Goal: Task Accomplishment & Management: Manage account settings

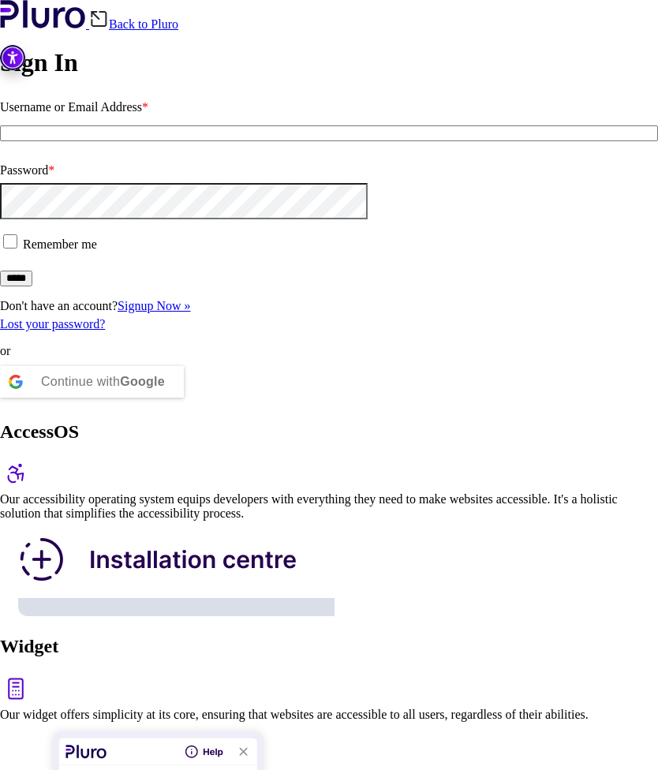
click at [319, 141] on input "Username or Email Address *" at bounding box center [329, 133] width 658 height 16
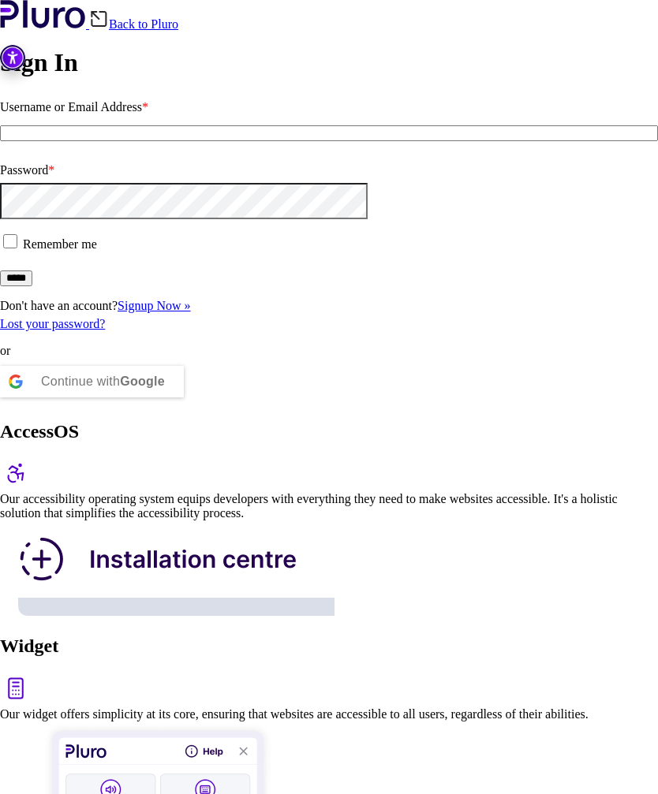
type input "*"
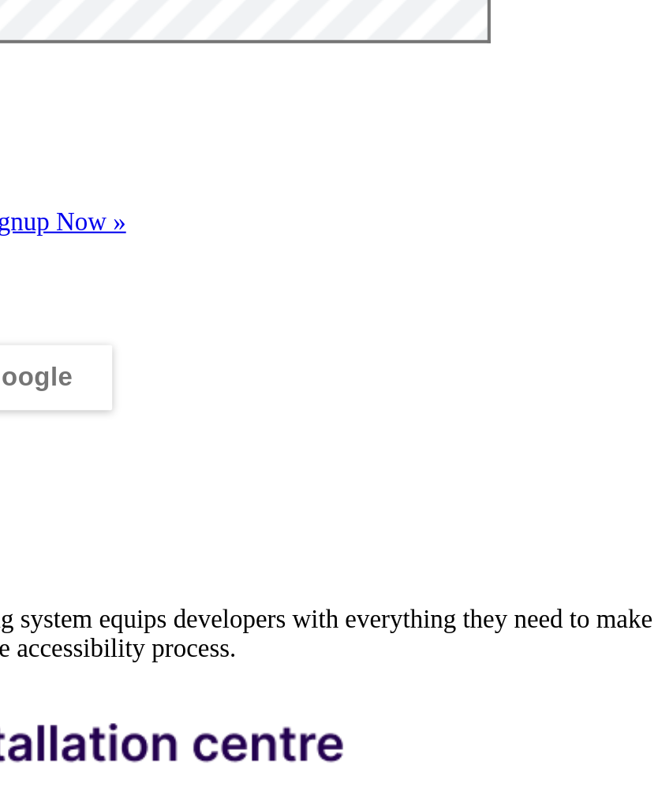
type input "**********"
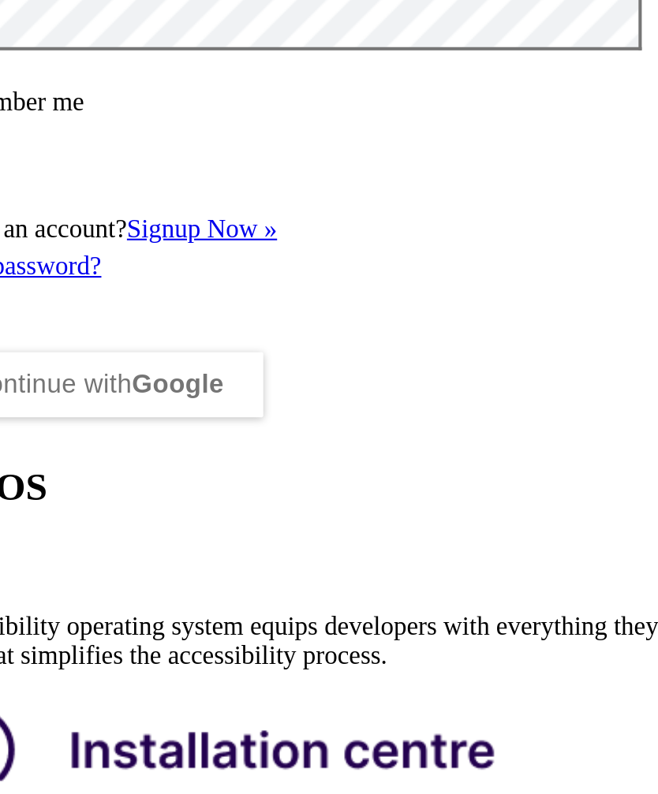
click at [178, 125] on input "*********" at bounding box center [329, 133] width 658 height 16
type input "*"
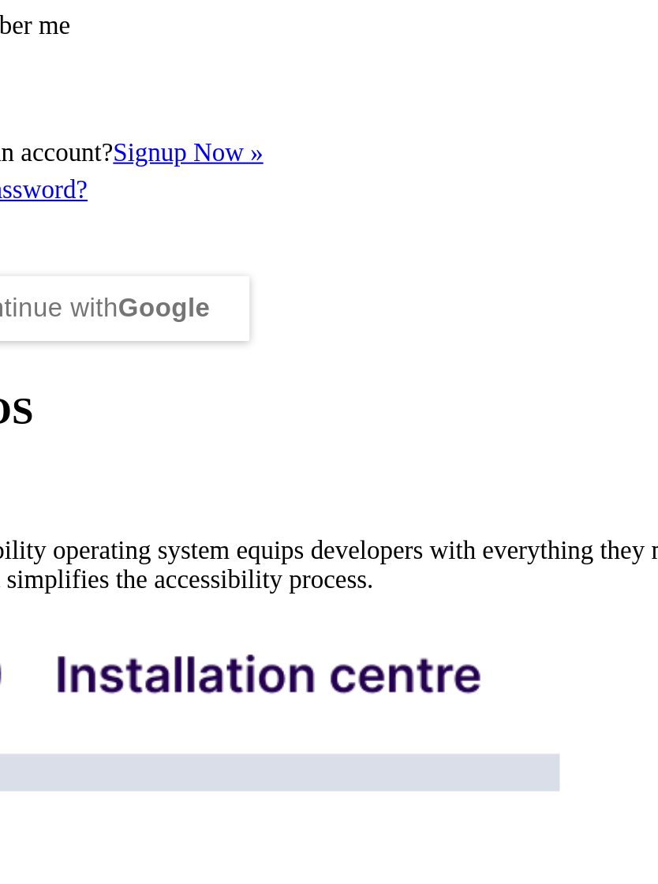
type input "**********"
click at [23, 245] on span at bounding box center [23, 243] width 0 height 13
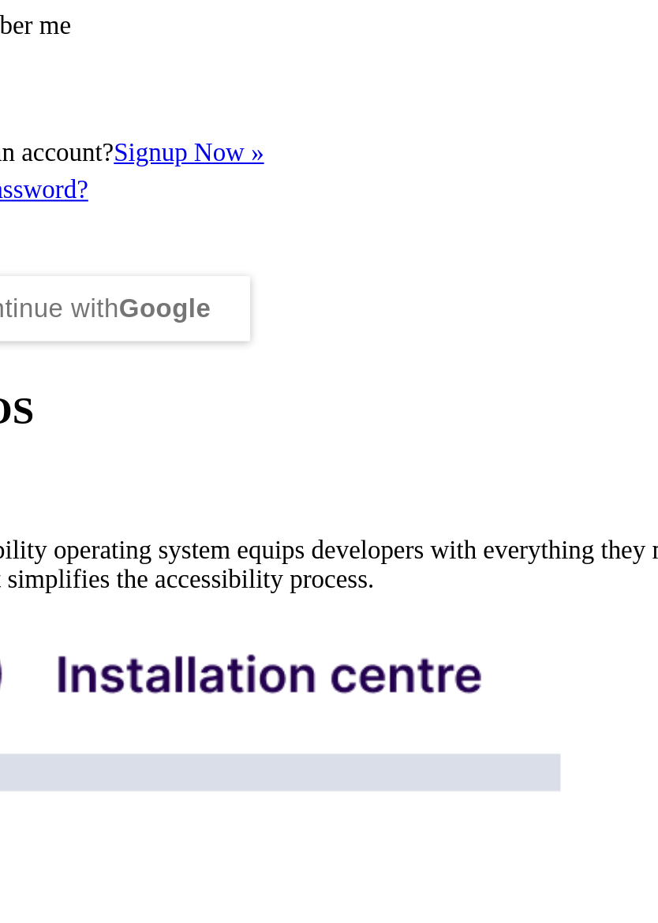
click at [32, 286] on input "*****" at bounding box center [16, 279] width 32 height 16
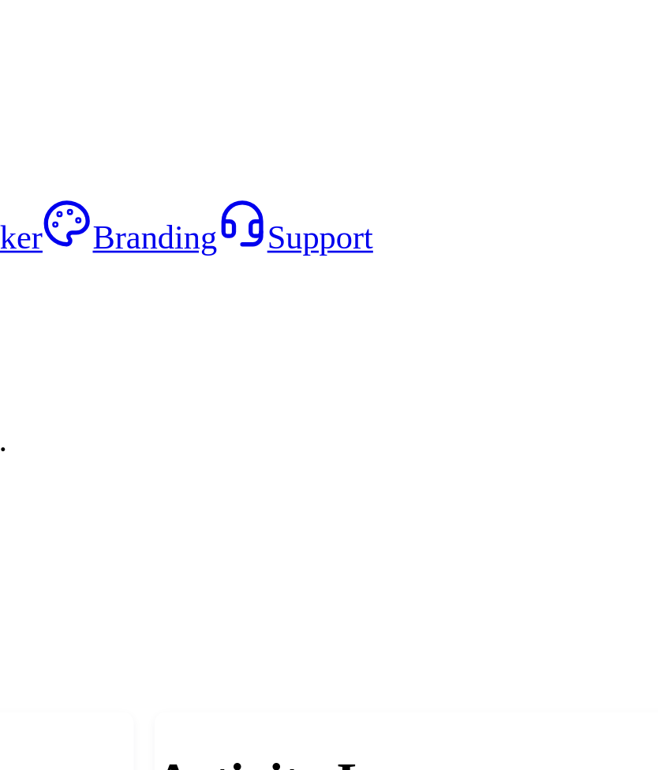
click at [333, 302] on h2 "Activity Log" at bounding box center [488, 312] width 310 height 21
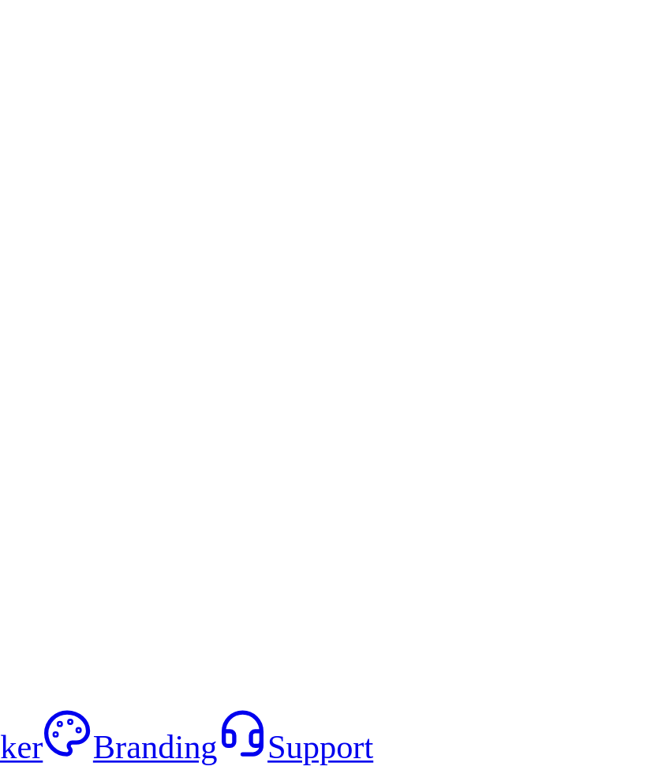
click at [342, 501] on div "View recent accessibility activity" at bounding box center [457, 504] width 230 height 7
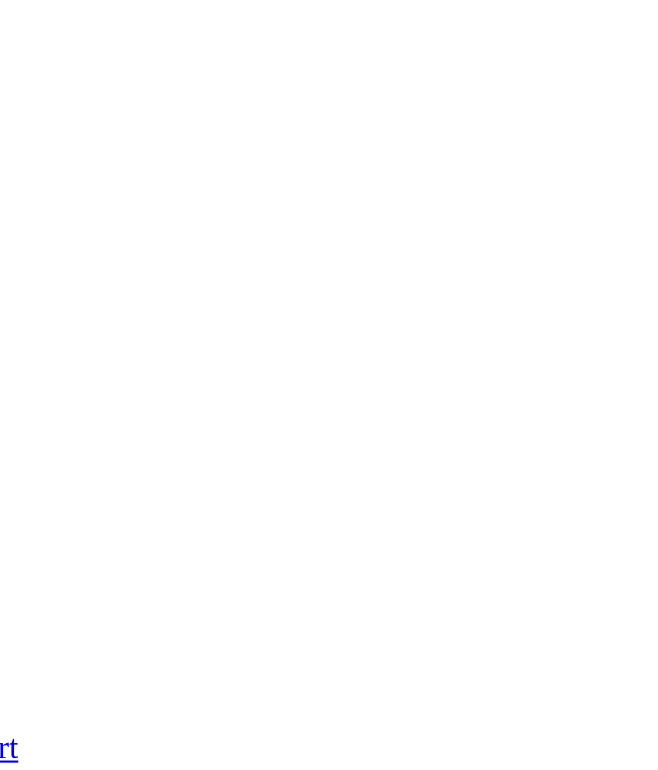
click at [323, 525] on img at bounding box center [488, 619] width 331 height 189
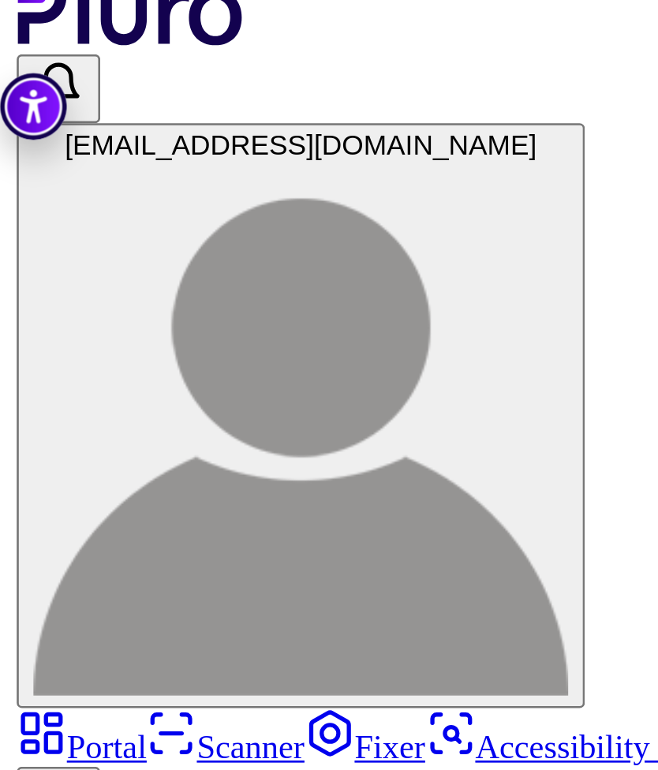
click at [115, 293] on link "Fixer" at bounding box center [138, 299] width 46 height 13
click at [103, 542] on button "Hide the Expired websites" at bounding box center [328, 548] width 629 height 13
click at [290, 293] on link "Branding" at bounding box center [323, 299] width 66 height 13
click at [16, 45] on img "Accessibility Tool" at bounding box center [12, 57] width 25 height 25
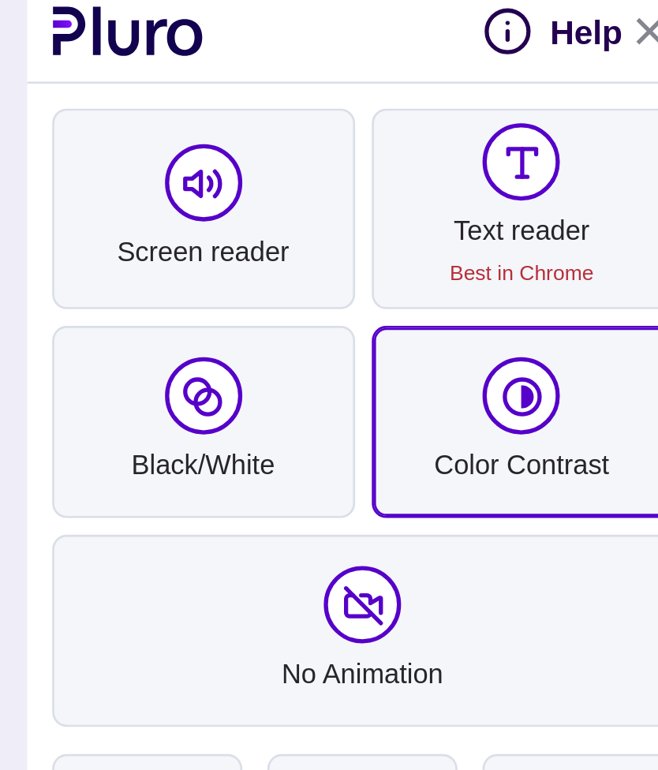
click at [198, 159] on icon "pluro accessibility toolbar" at bounding box center [197, 167] width 16 height 16
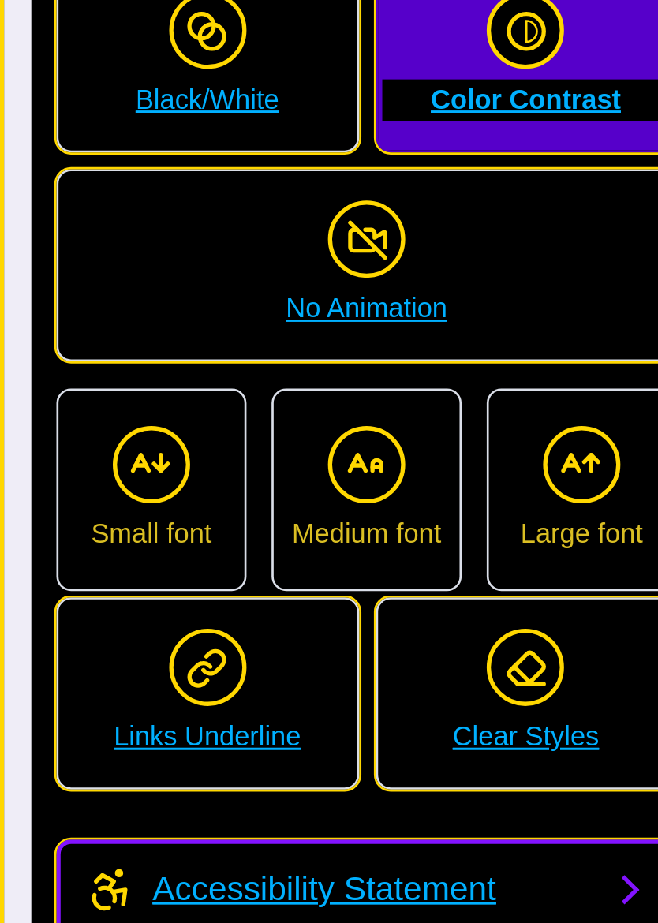
click at [219, 329] on icon "pluro accessibility toolbar" at bounding box center [216, 332] width 6 height 6
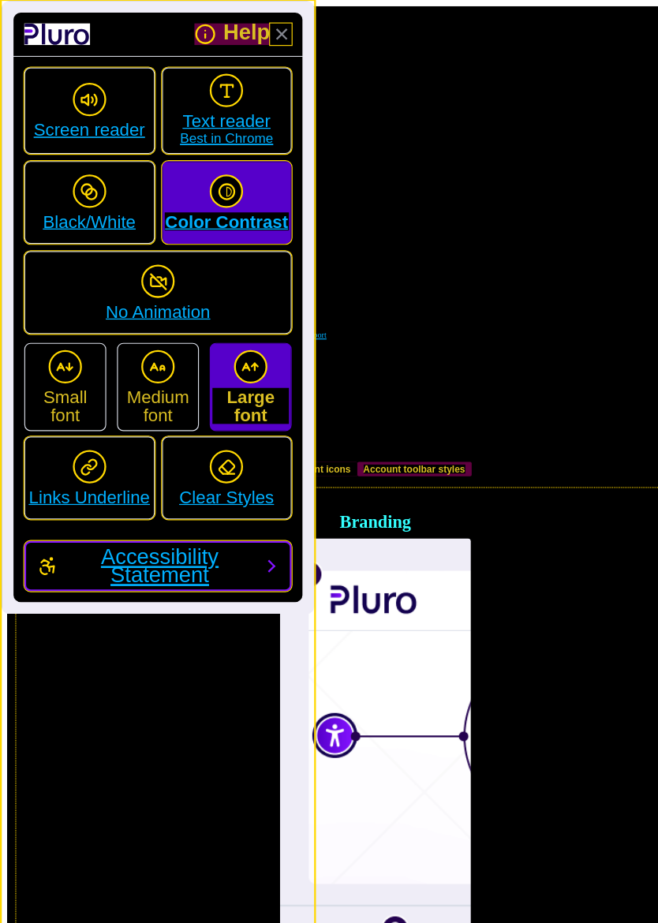
click at [573, 428] on div "Branding 1. Link to the tool’s icon image 2. Link to the toolbar logo image 2.1…" at bounding box center [328, 806] width 629 height 756
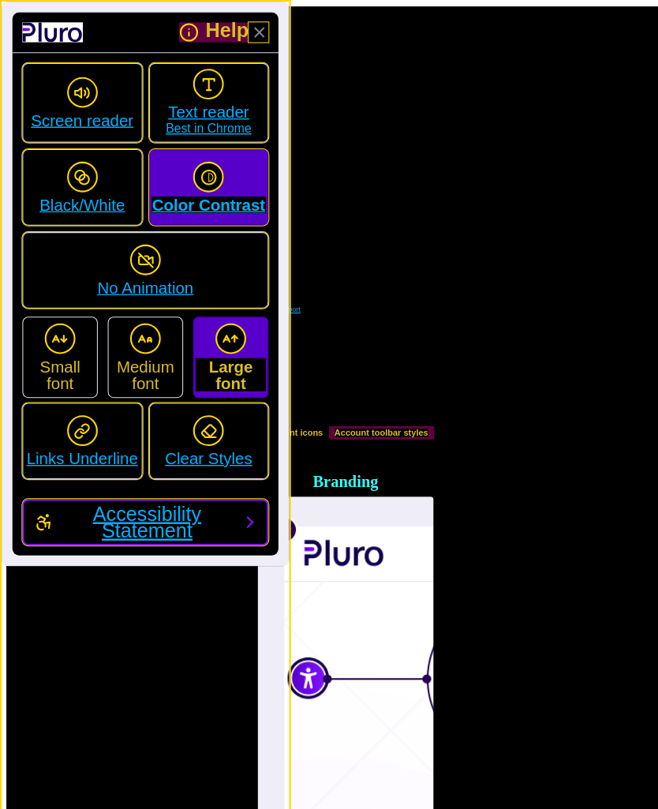
click at [150, 493] on span "Accessibility Statement" at bounding box center [140, 497] width 165 height 32
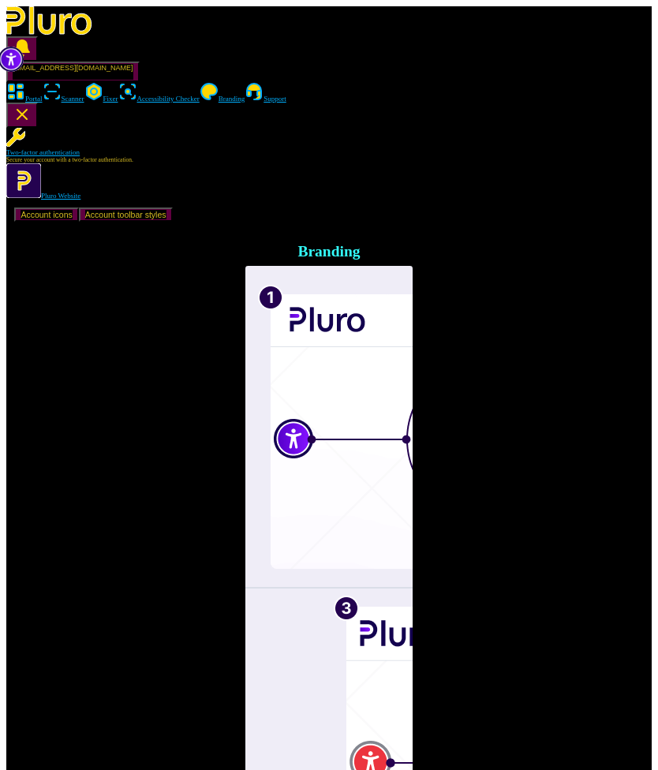
click at [22, 47] on img "Accessibility Tool" at bounding box center [10, 59] width 25 height 25
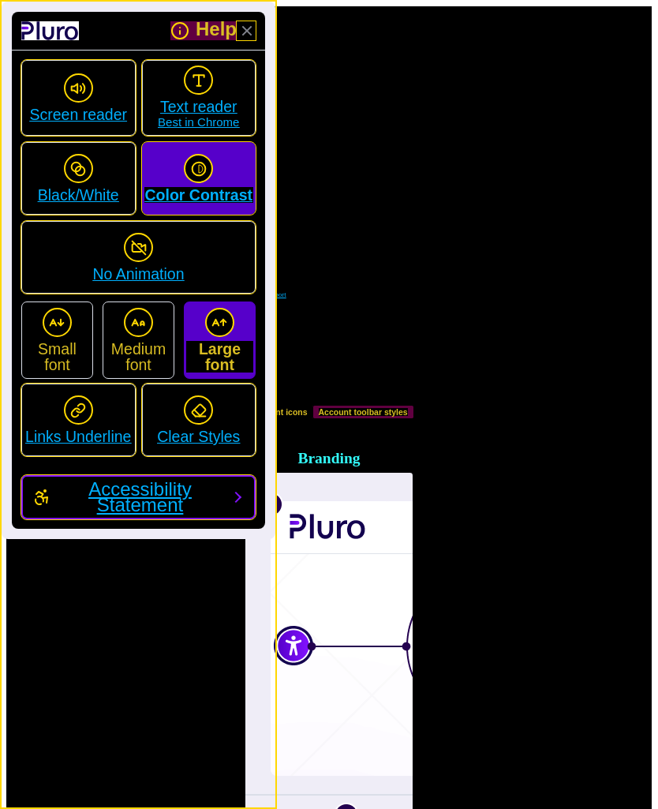
click at [255, 21] on link "Close Accessibility Tool" at bounding box center [246, 30] width 19 height 19
